Goal: Transaction & Acquisition: Purchase product/service

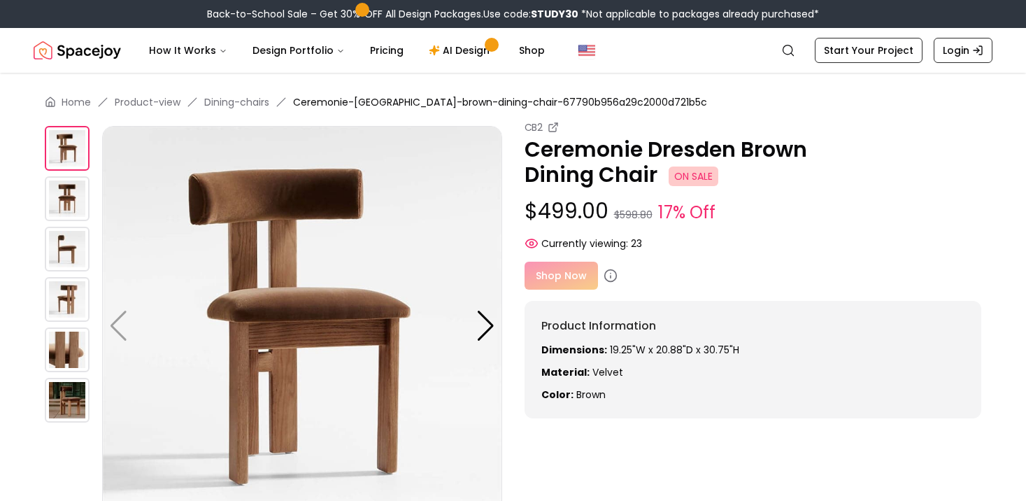
click at [464, 330] on img at bounding box center [302, 326] width 400 height 400
click at [487, 319] on div at bounding box center [485, 326] width 19 height 31
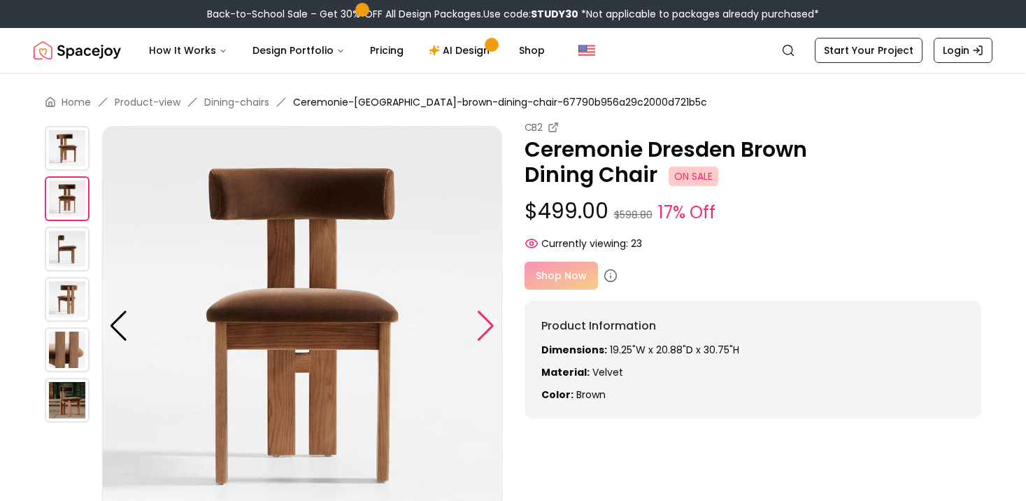
click at [487, 319] on div at bounding box center [485, 326] width 19 height 31
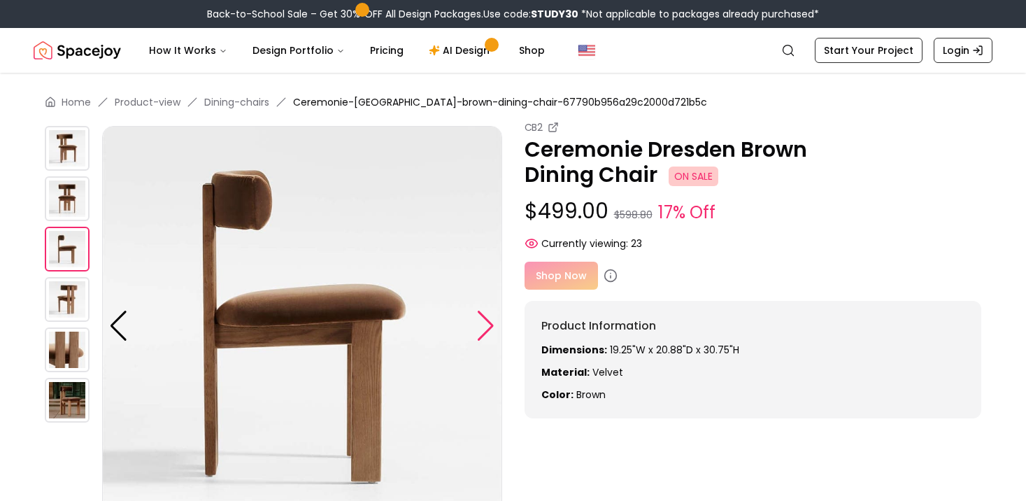
click at [487, 319] on div at bounding box center [485, 326] width 19 height 31
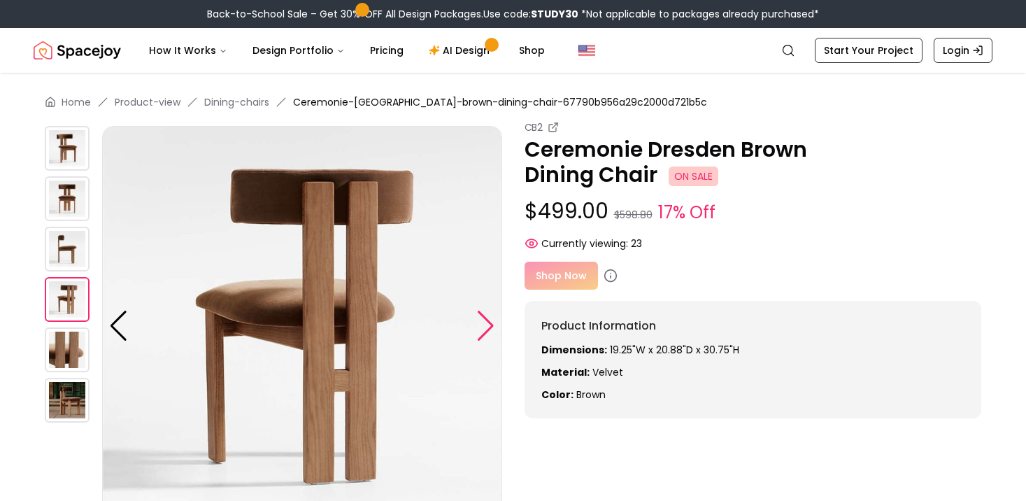
click at [488, 320] on div at bounding box center [485, 326] width 19 height 31
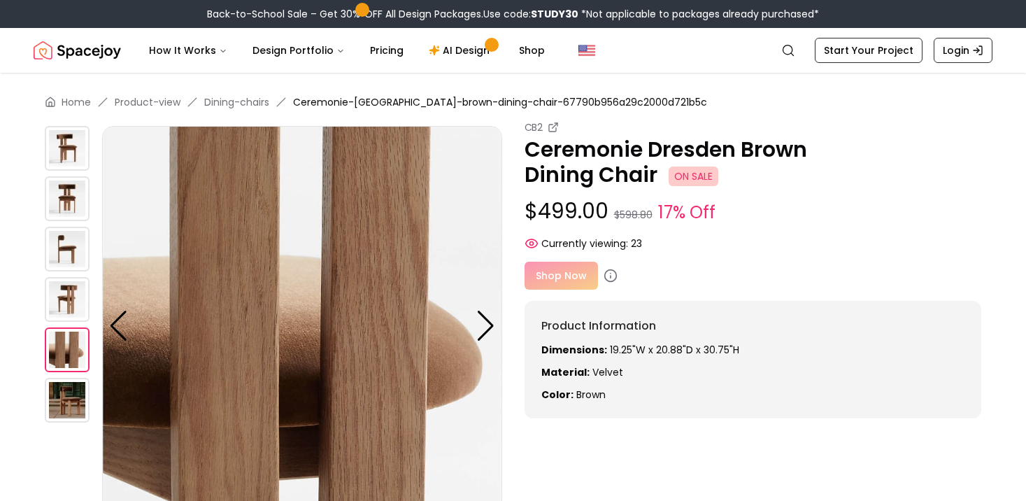
click at [554, 283] on div "Shop Now" at bounding box center [753, 276] width 457 height 28
click at [554, 278] on div "Shop Now" at bounding box center [753, 276] width 457 height 28
click at [604, 276] on icon at bounding box center [611, 276] width 14 height 14
click at [612, 274] on icon at bounding box center [611, 276] width 14 height 14
click at [545, 124] on div "CB2" at bounding box center [753, 127] width 457 height 14
